Goal: Task Accomplishment & Management: Manage account settings

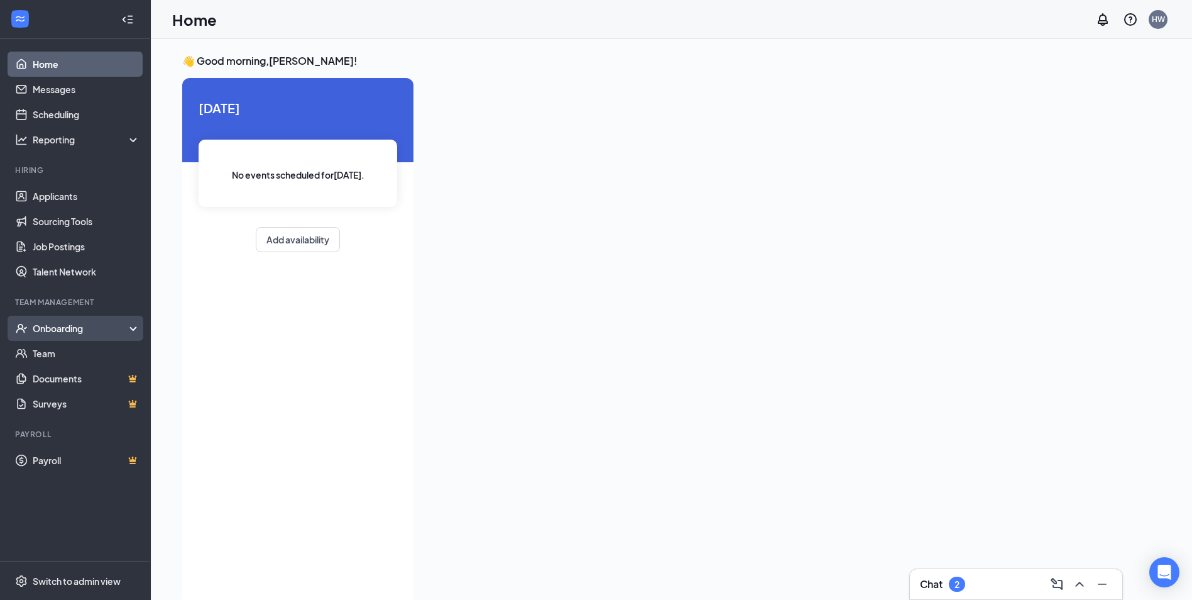
click at [62, 326] on div "Onboarding" at bounding box center [81, 328] width 97 height 13
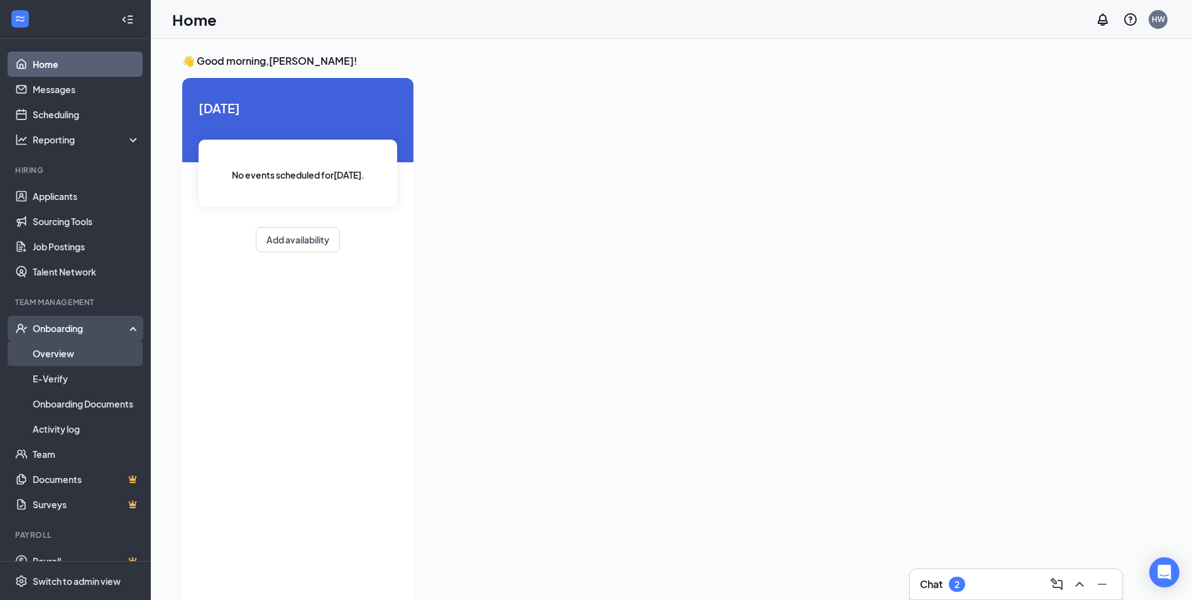
click at [62, 348] on link "Overview" at bounding box center [86, 353] width 107 height 25
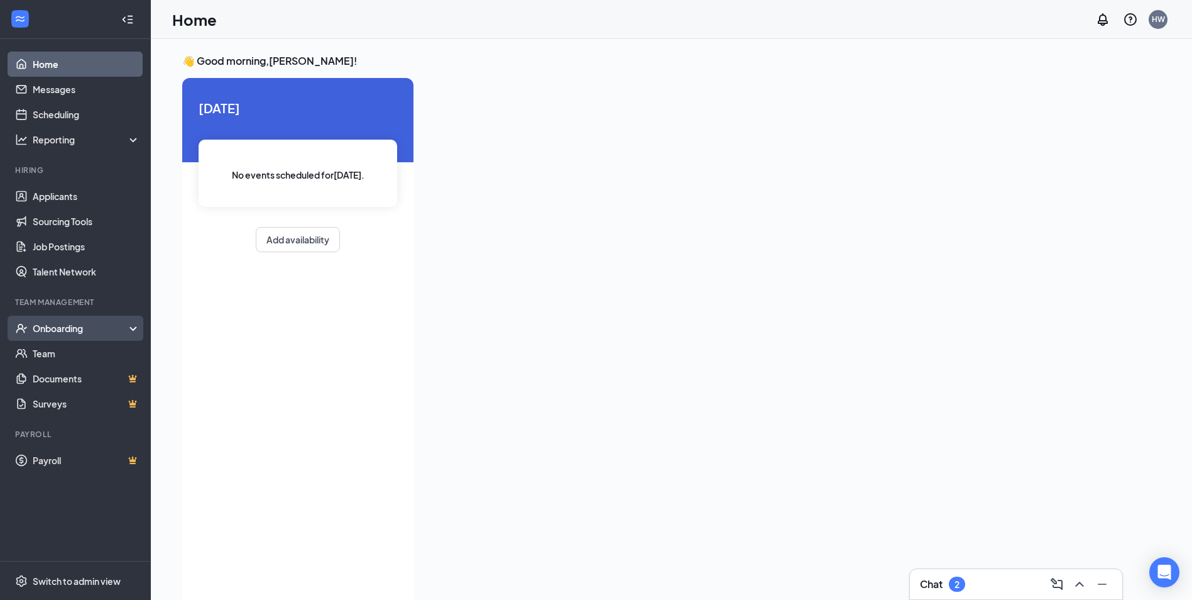
click at [101, 324] on div "Onboarding" at bounding box center [81, 328] width 97 height 13
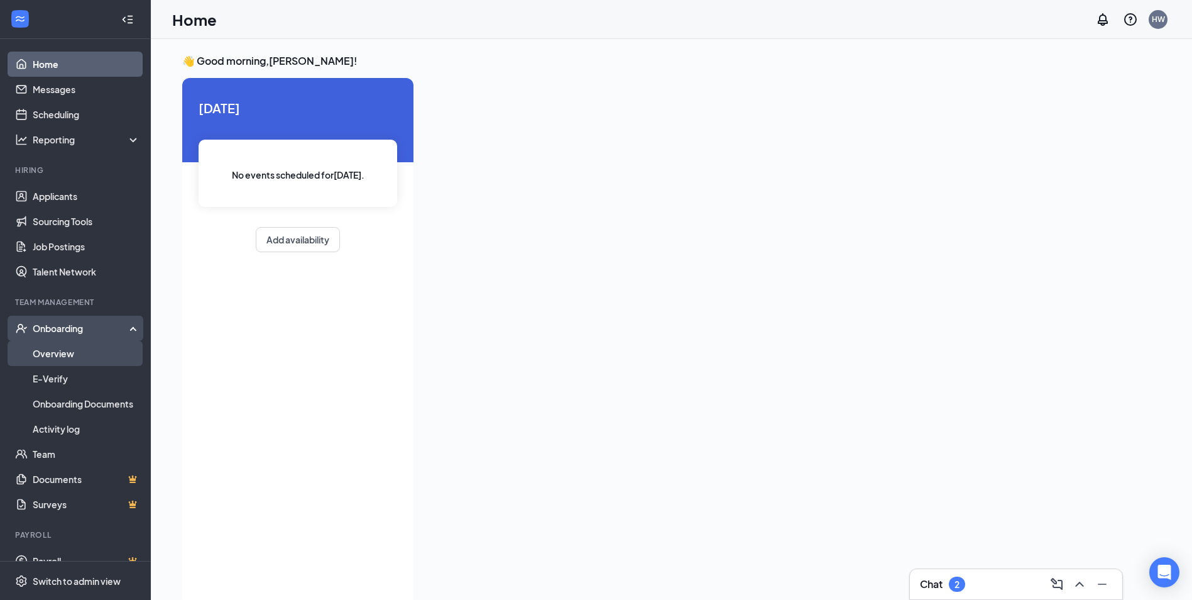
click at [70, 353] on link "Overview" at bounding box center [86, 353] width 107 height 25
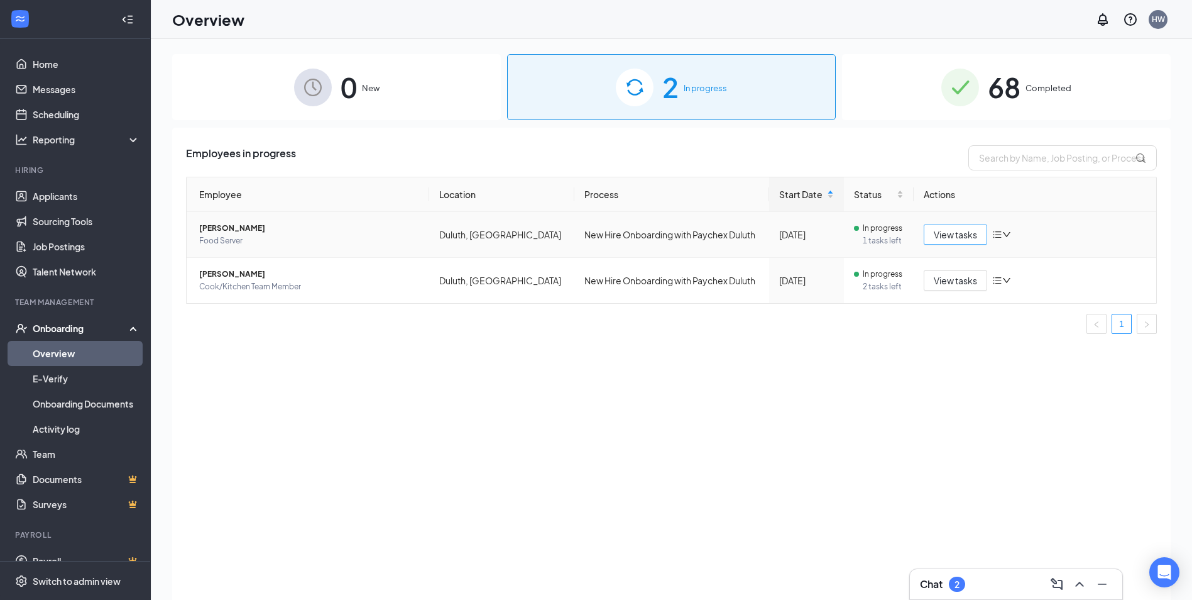
click at [938, 238] on span "View tasks" at bounding box center [955, 234] width 43 height 14
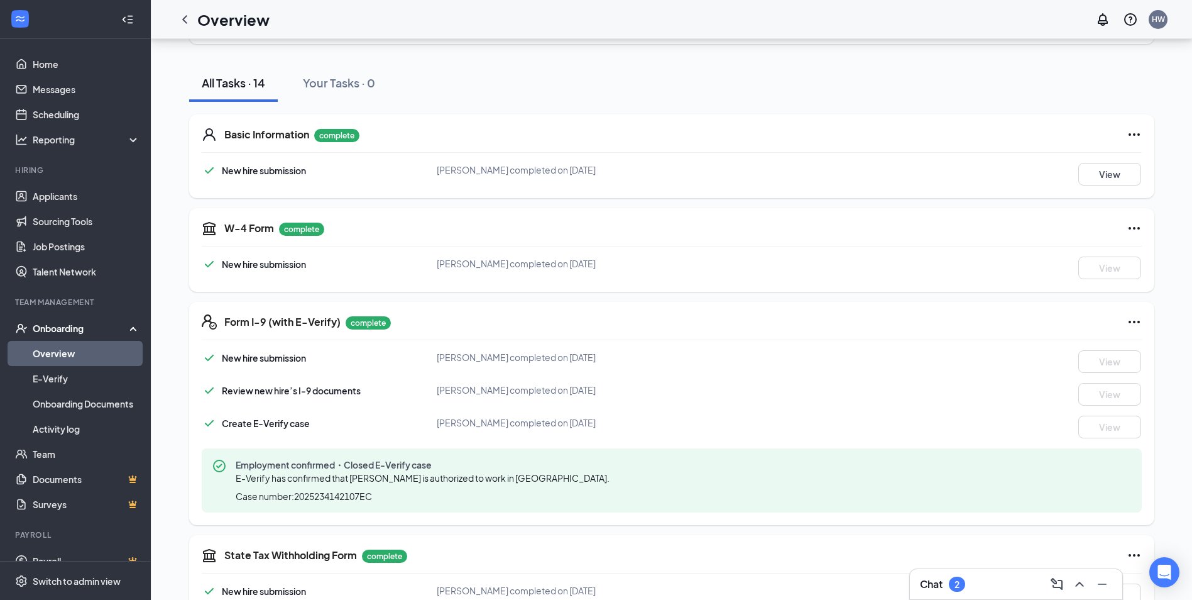
scroll to position [97, 0]
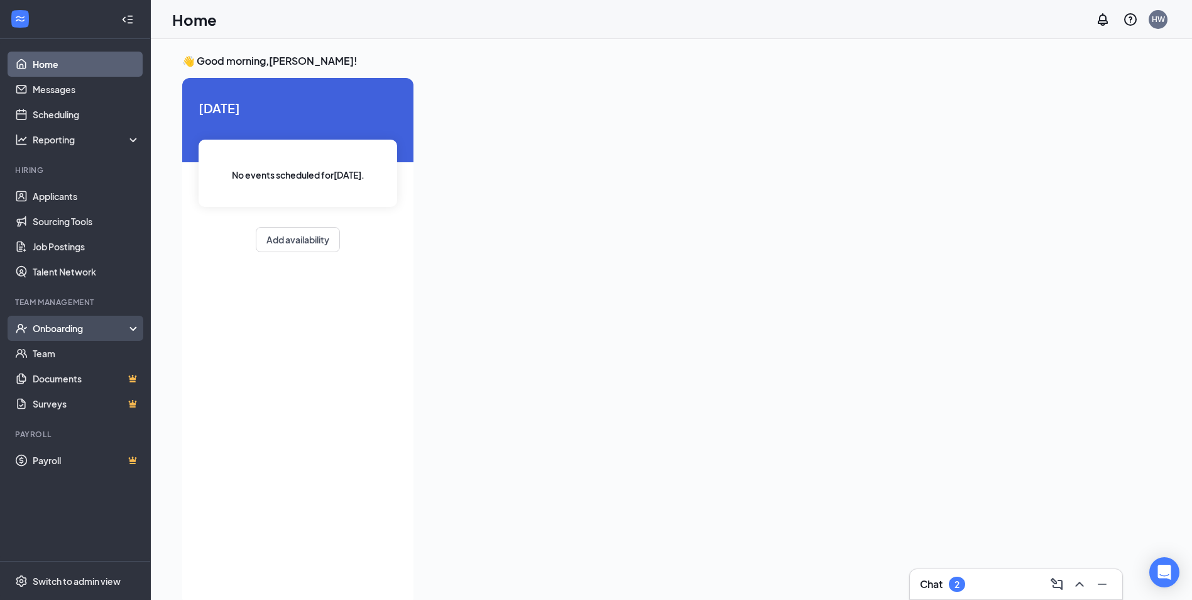
click at [58, 324] on div "Onboarding" at bounding box center [81, 328] width 97 height 13
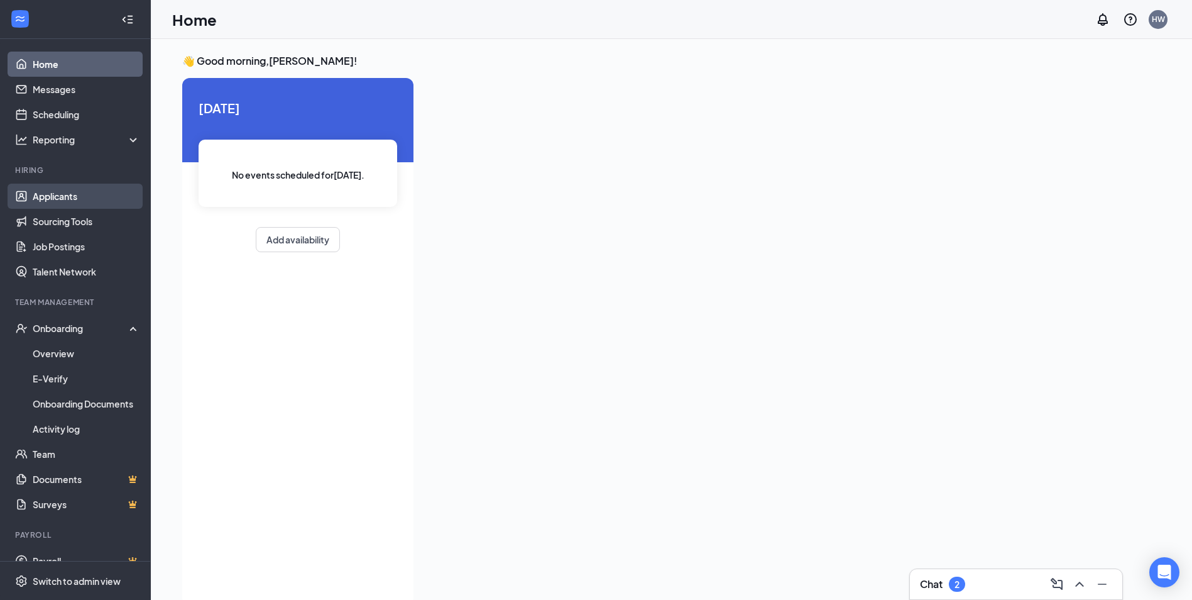
click at [53, 195] on link "Applicants" at bounding box center [86, 195] width 107 height 25
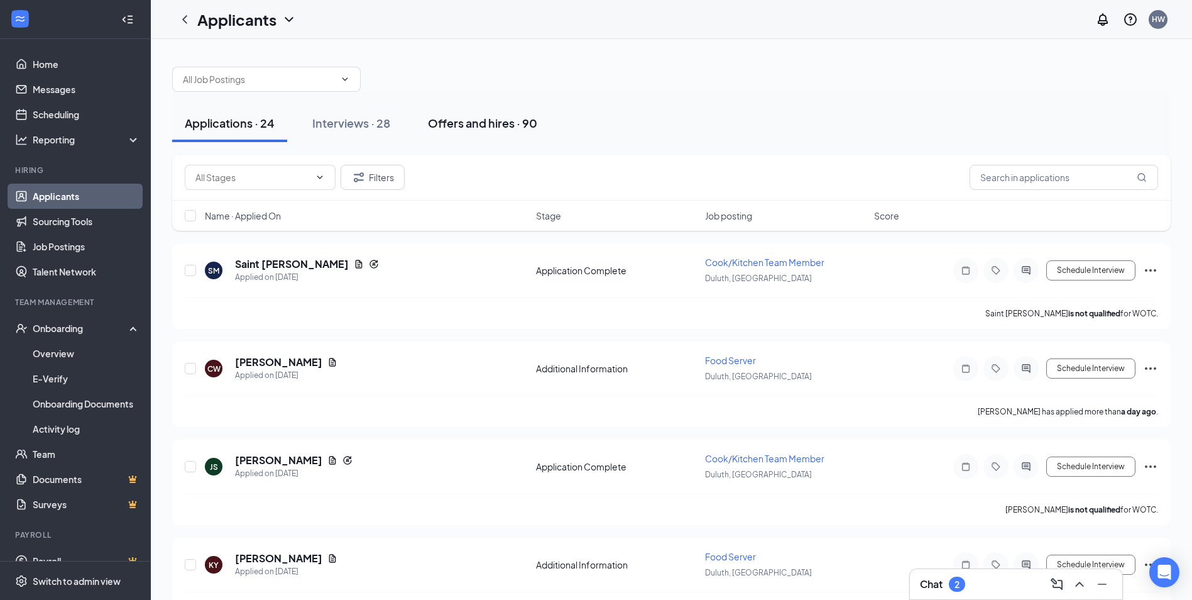
click at [471, 126] on div "Offers and hires · 90" at bounding box center [482, 123] width 109 height 16
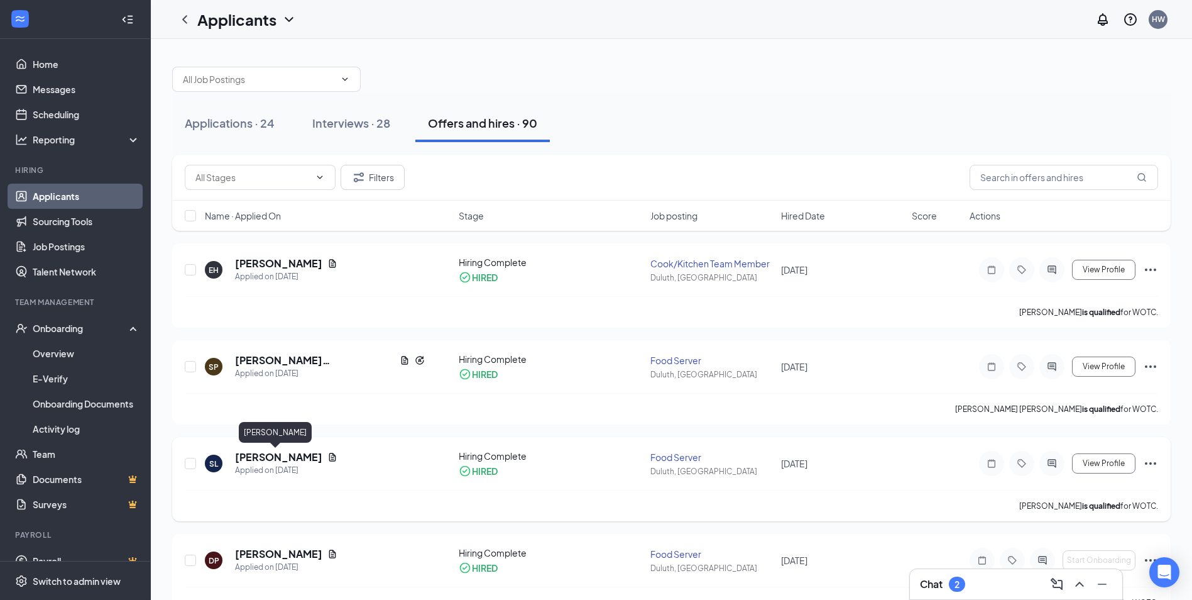
click at [255, 459] on h5 "[PERSON_NAME]" at bounding box center [278, 457] width 87 height 14
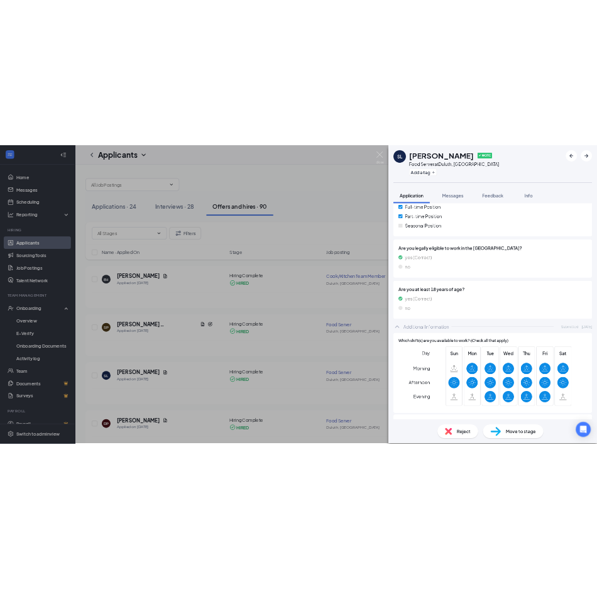
scroll to position [314, 0]
